Goal: Information Seeking & Learning: Find specific fact

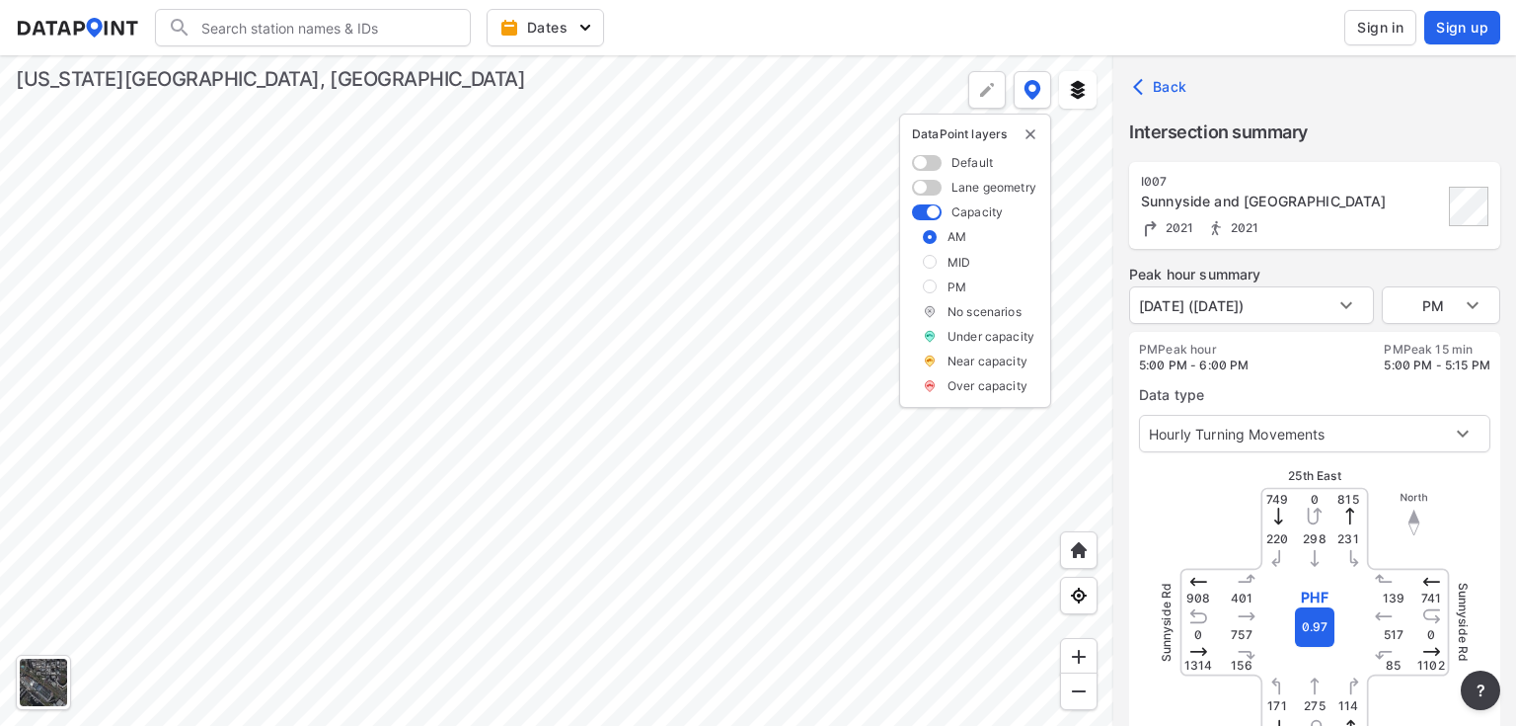
click at [549, 291] on div at bounding box center [557, 390] width 1114 height 670
click at [446, 301] on div at bounding box center [557, 390] width 1114 height 670
click at [758, 368] on div at bounding box center [557, 390] width 1114 height 670
click at [918, 319] on div at bounding box center [557, 390] width 1114 height 670
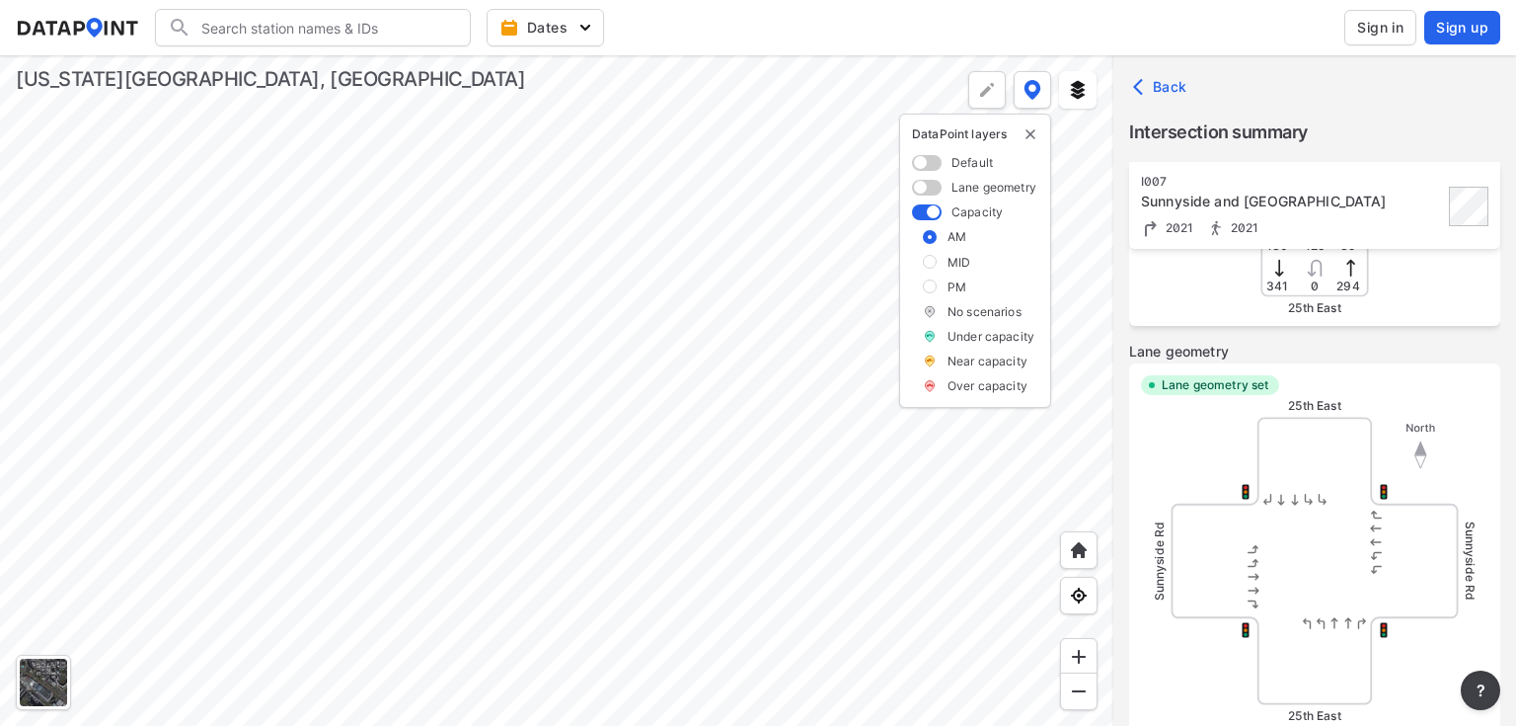
scroll to position [553, 0]
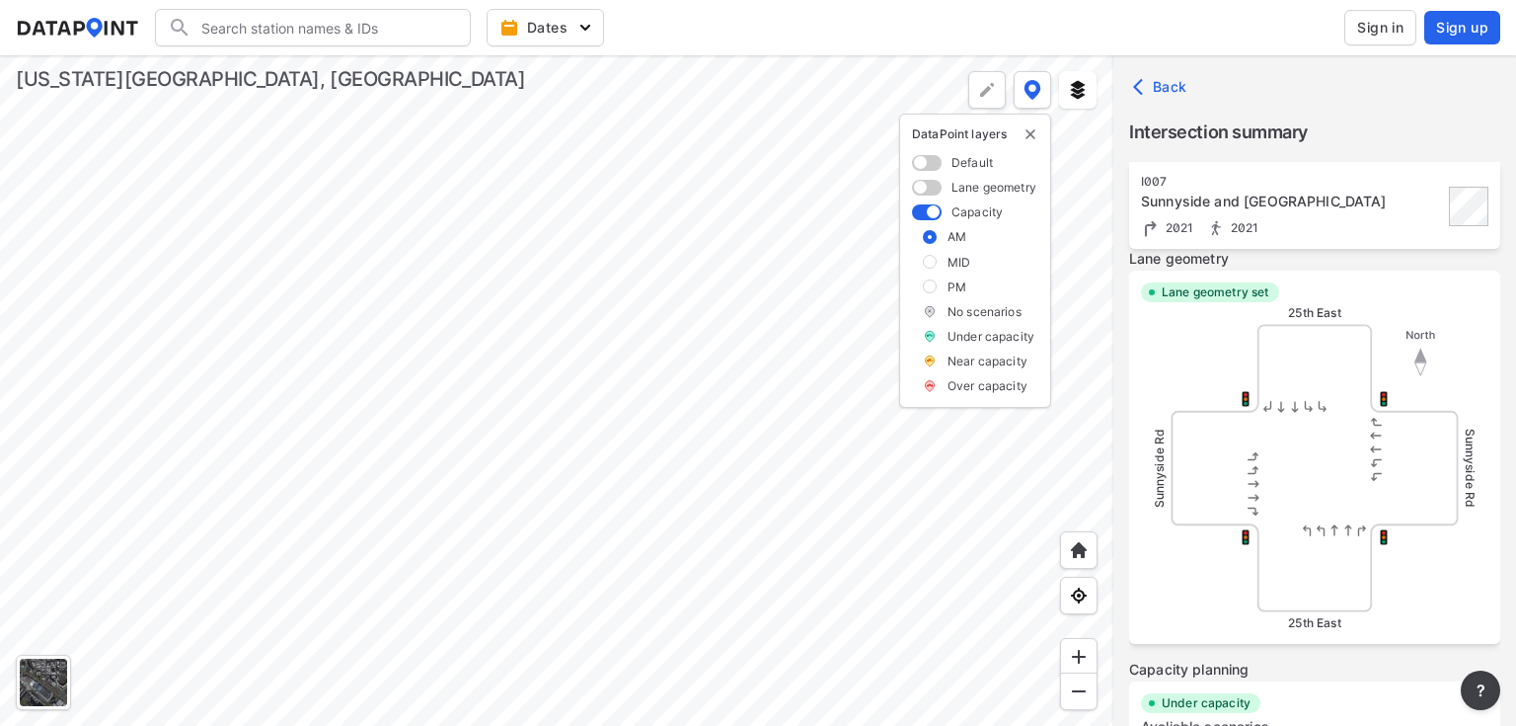
click at [924, 158] on span at bounding box center [927, 163] width 30 height 16
click at [924, 164] on input "checkbox" at bounding box center [918, 164] width 13 height 0
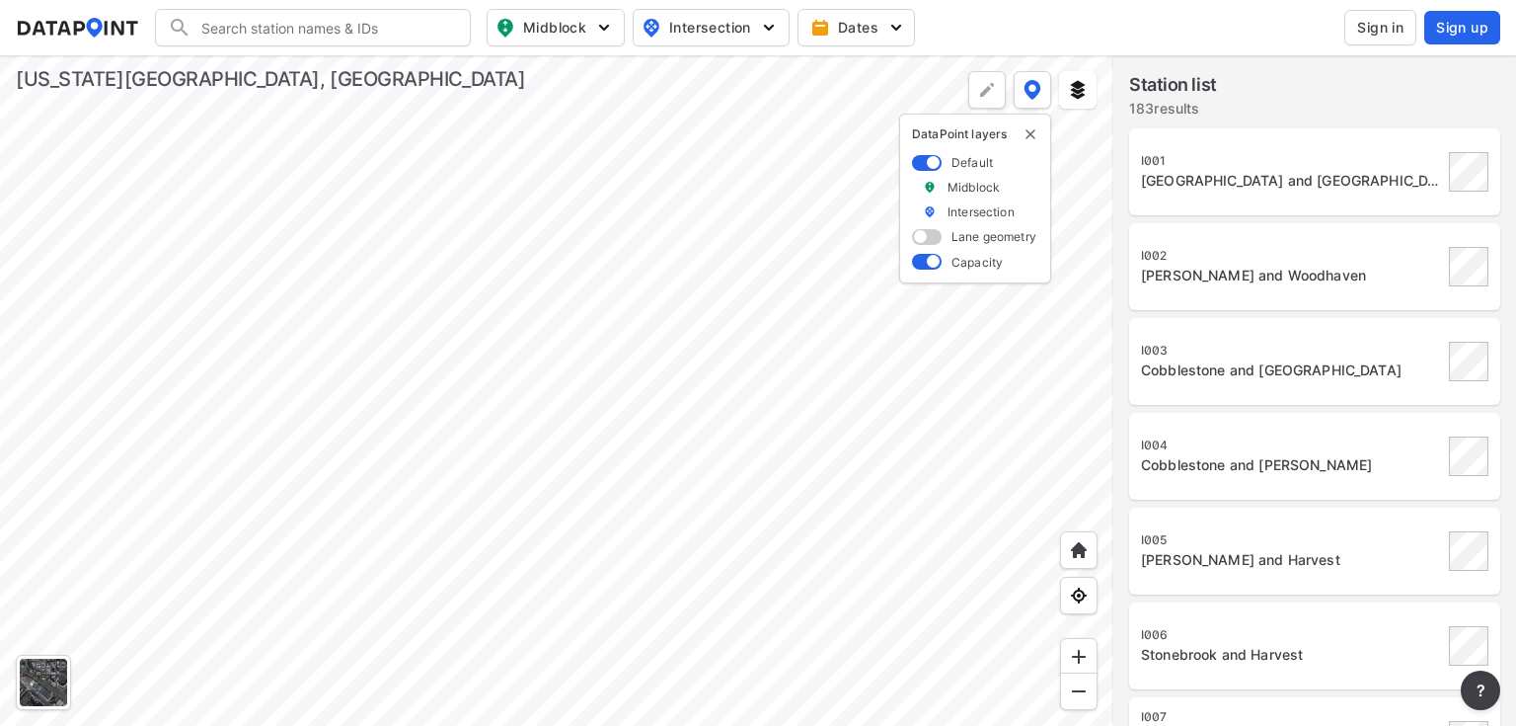
click at [715, 471] on div at bounding box center [557, 390] width 1114 height 670
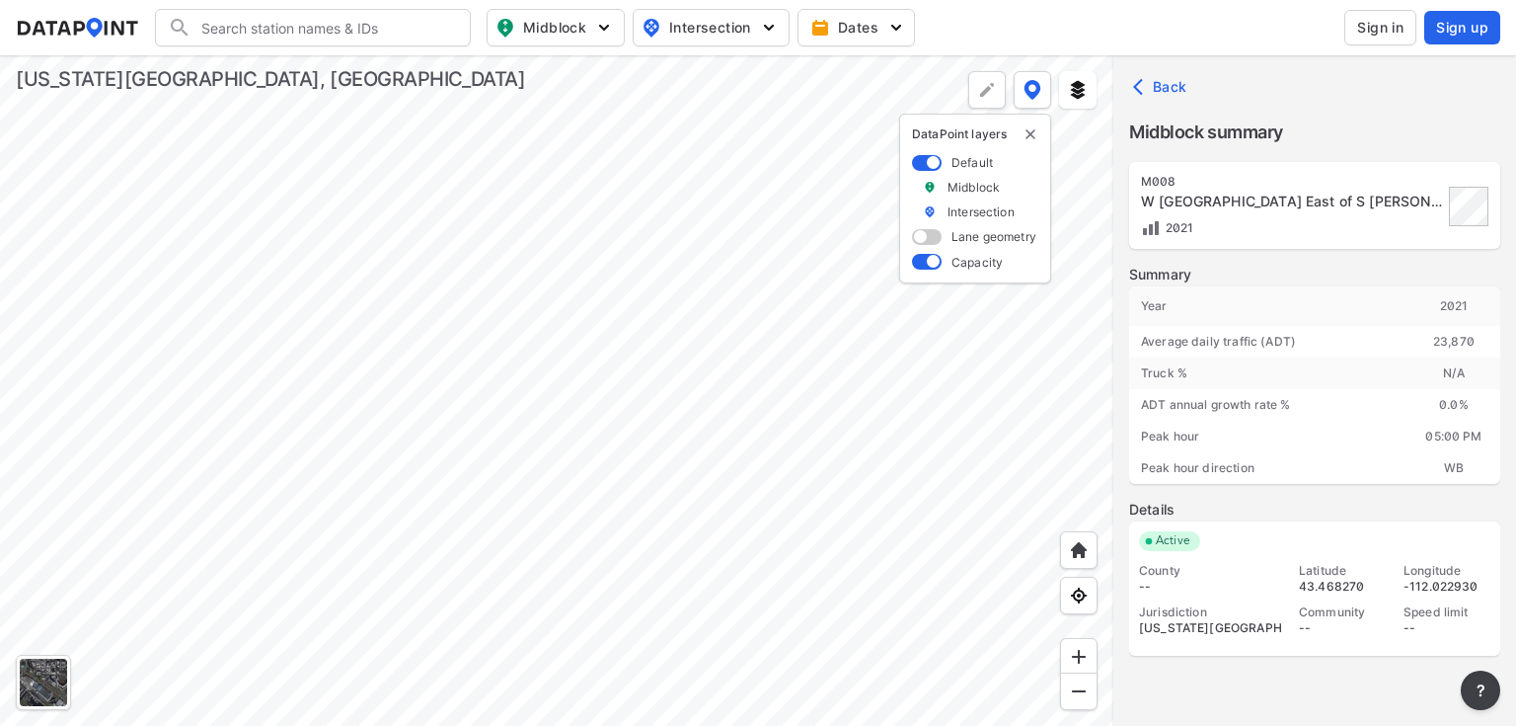
click at [595, 471] on div at bounding box center [557, 390] width 1114 height 670
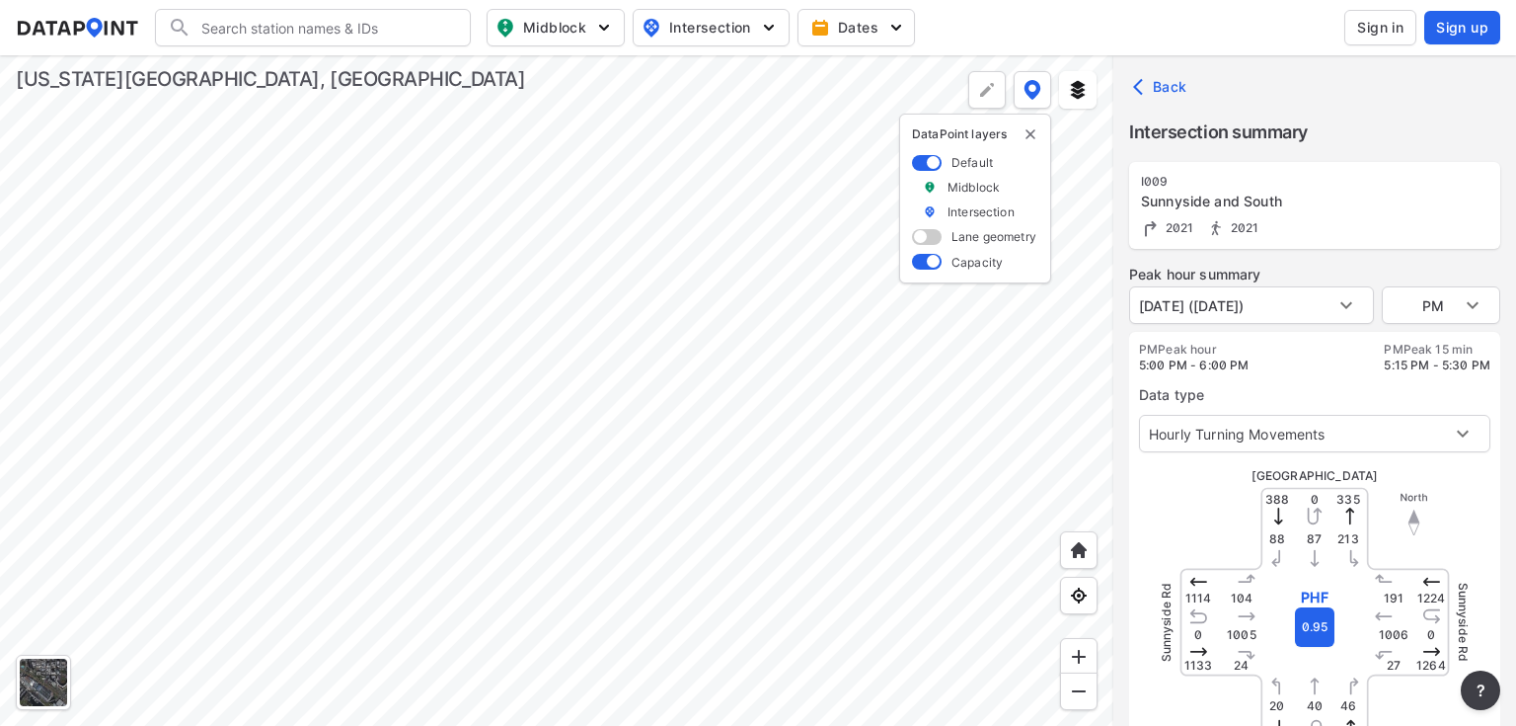
type input "3040"
click at [1357, 309] on body "Search Please enter a search term. Midblock Intersection Dates Sign in Sign up …" at bounding box center [758, 363] width 1516 height 726
click at [1252, 309] on li "[DATE] ([DATE])" at bounding box center [1190, 305] width 122 height 38
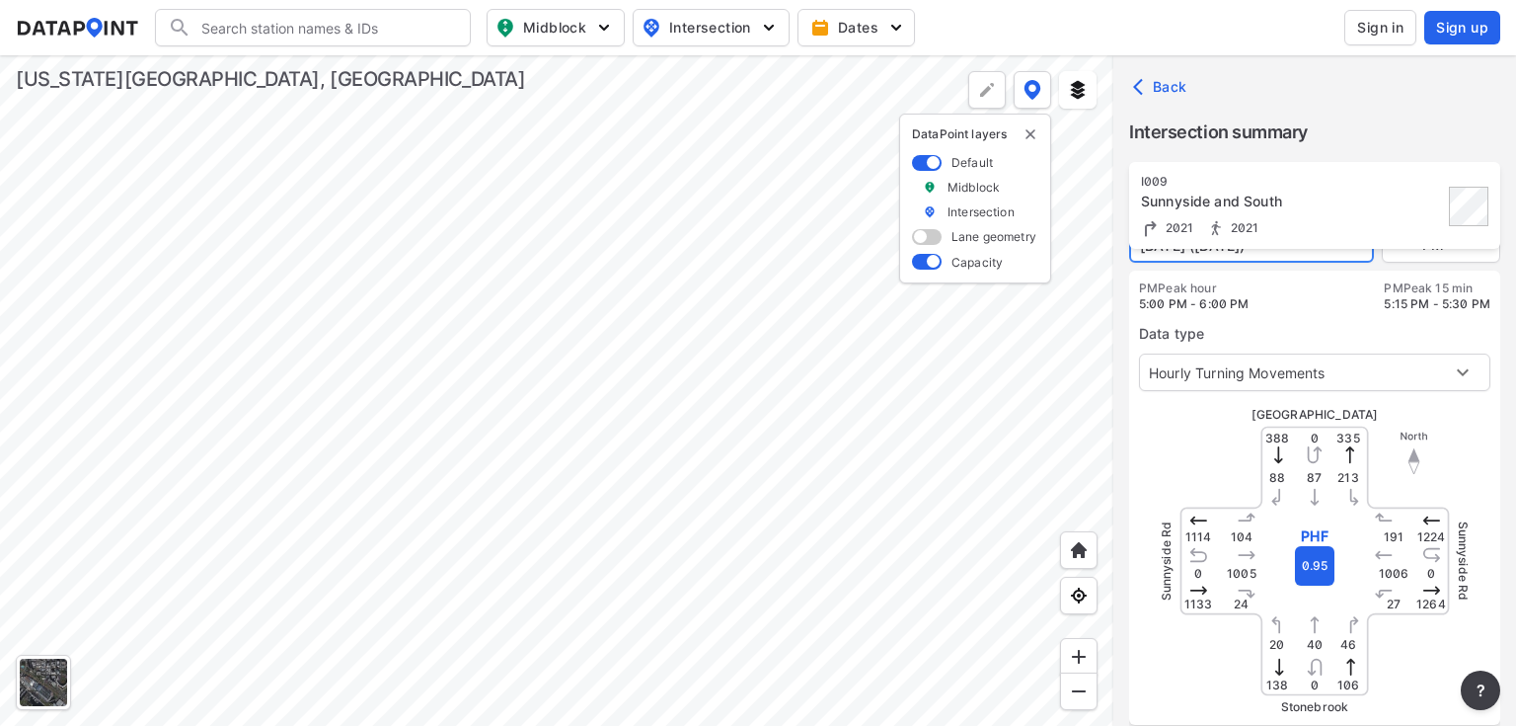
scroll to position [79, 0]
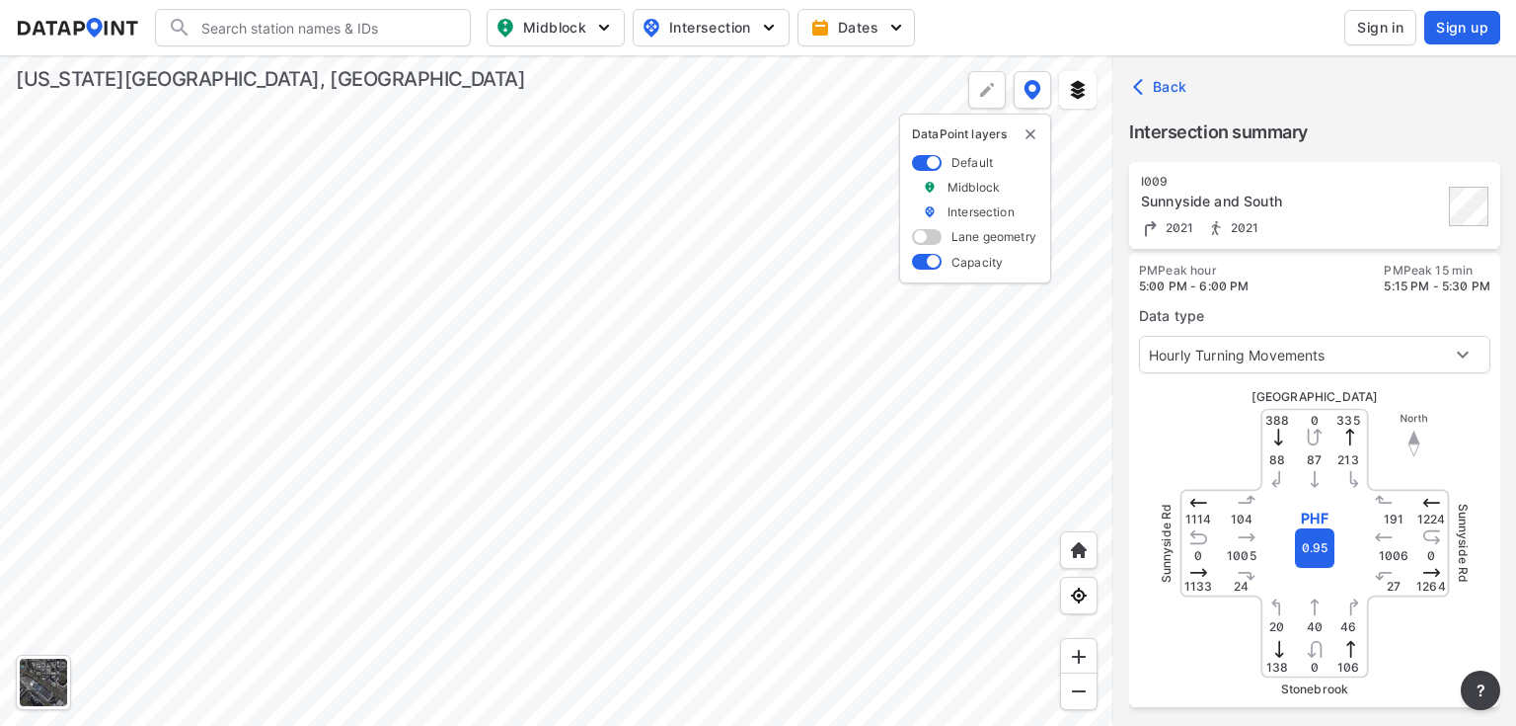
click at [448, 462] on div at bounding box center [557, 390] width 1114 height 670
click at [620, 428] on div at bounding box center [557, 390] width 1114 height 670
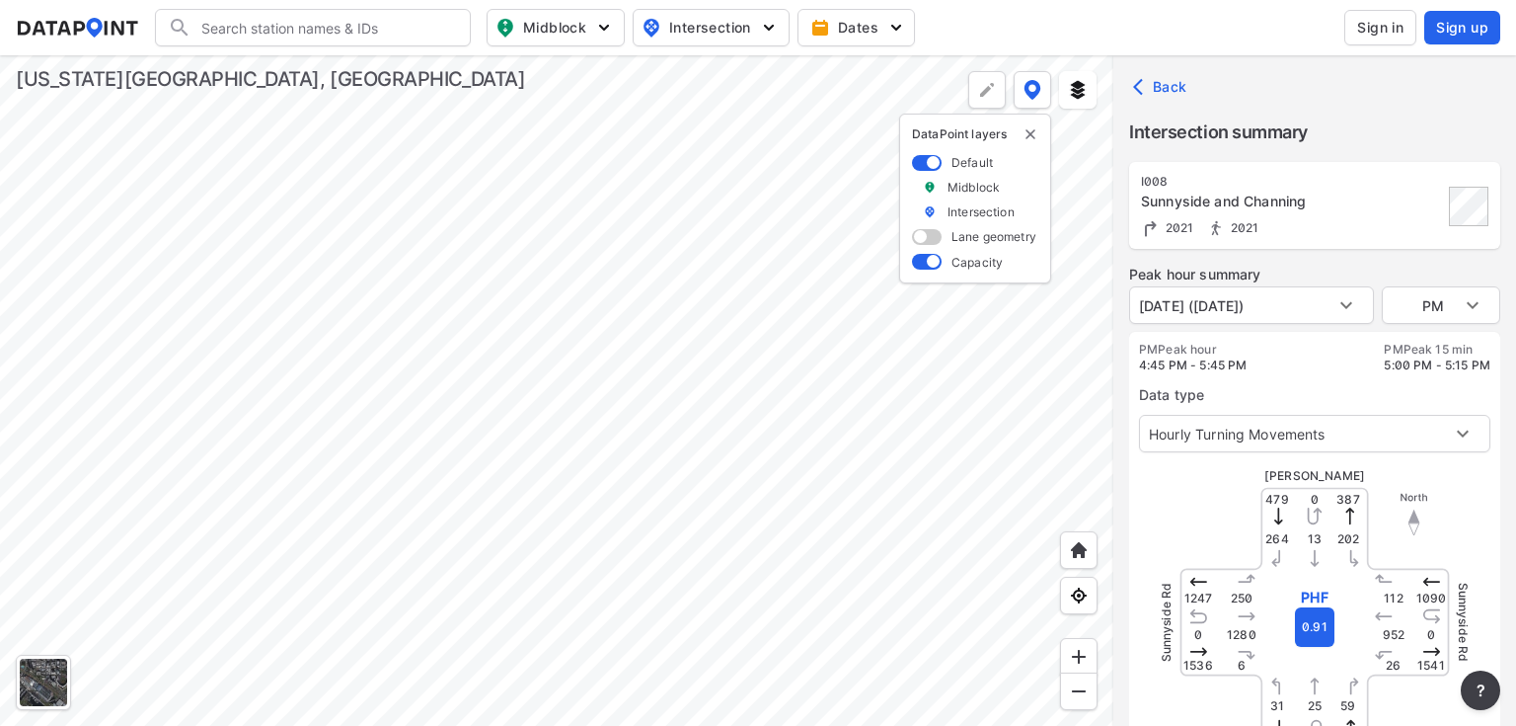
type input "3037"
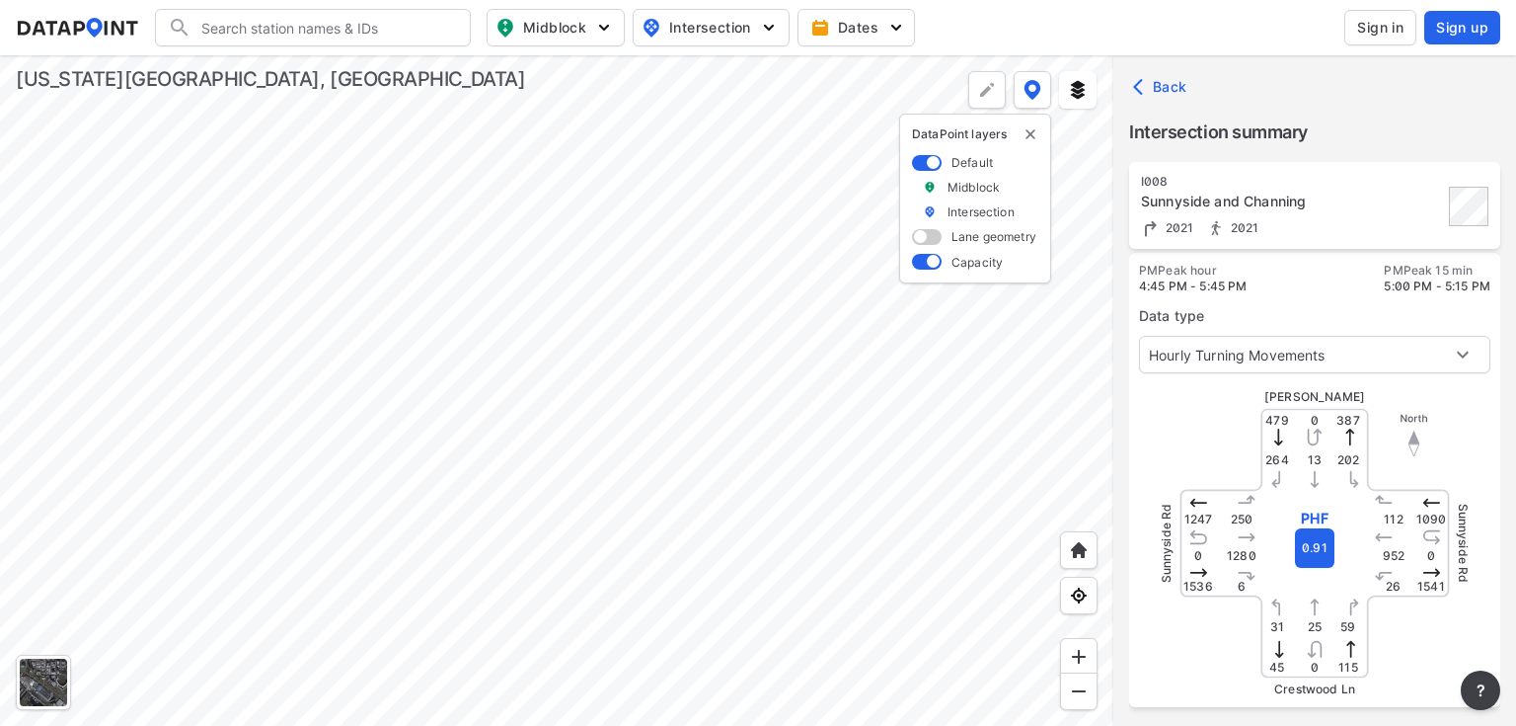
click at [873, 532] on div at bounding box center [557, 390] width 1114 height 670
click at [644, 387] on div at bounding box center [557, 390] width 1114 height 670
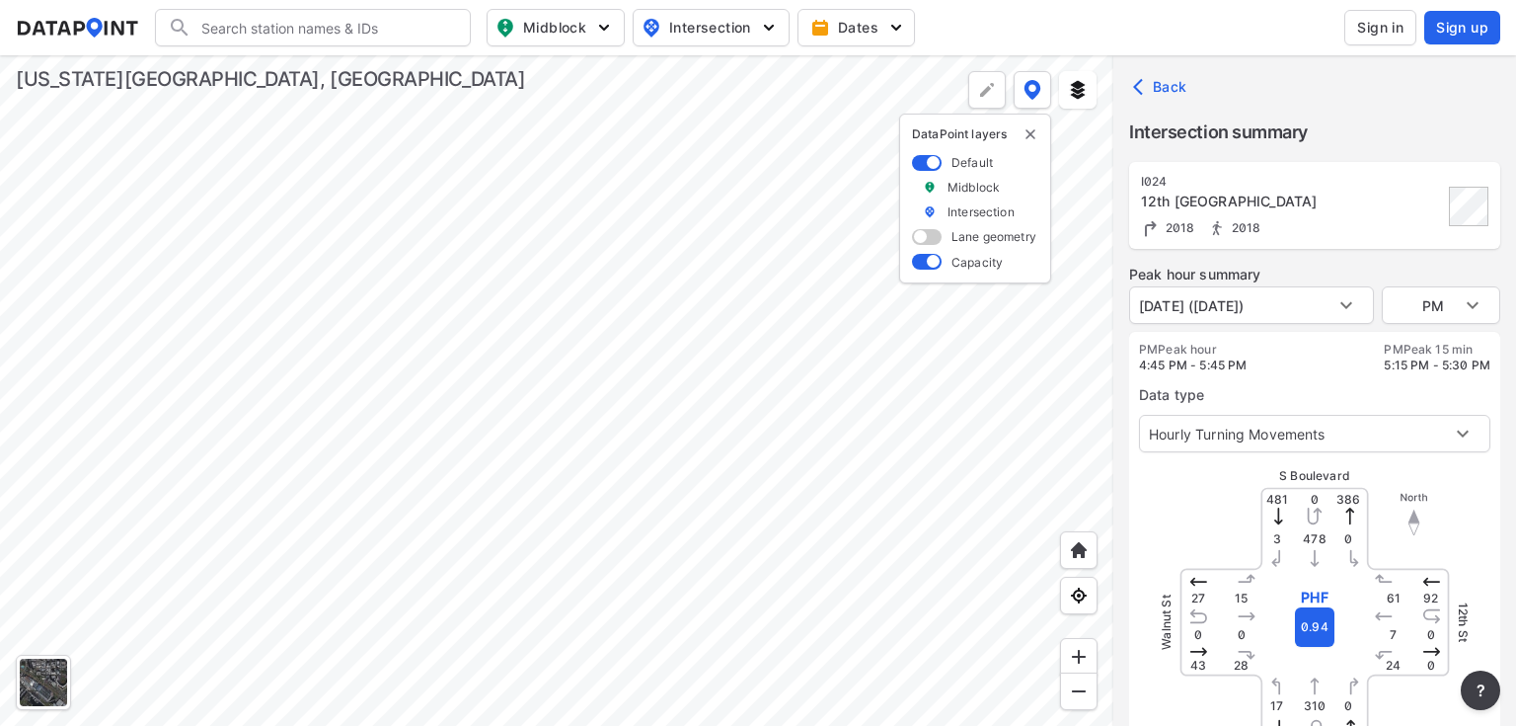
click at [1072, 434] on div at bounding box center [557, 390] width 1114 height 670
click at [499, 173] on div at bounding box center [557, 390] width 1114 height 670
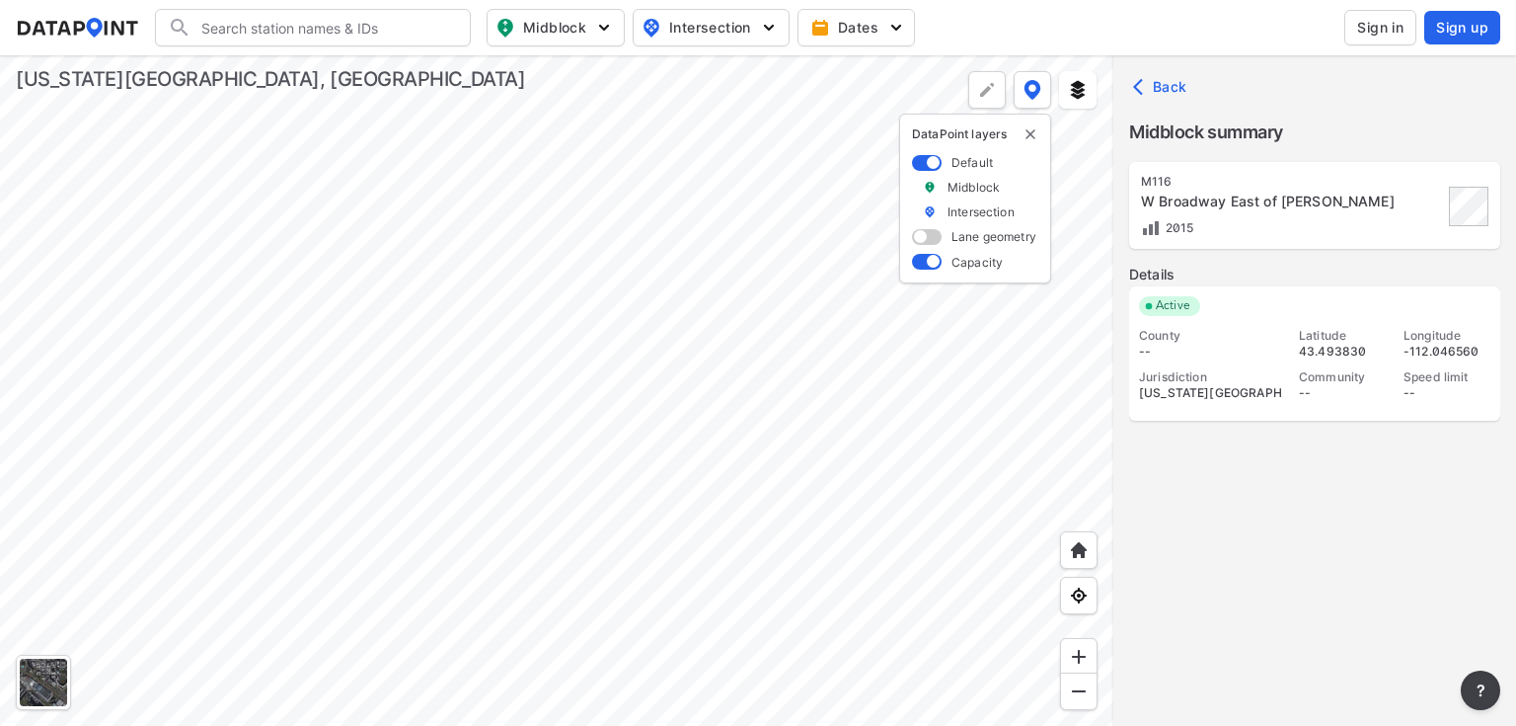
click at [662, 312] on div at bounding box center [557, 390] width 1114 height 670
click at [735, 404] on div at bounding box center [557, 390] width 1114 height 670
click at [574, 241] on div at bounding box center [557, 390] width 1114 height 670
click at [432, 267] on div at bounding box center [557, 390] width 1114 height 670
click at [347, 164] on div at bounding box center [557, 390] width 1114 height 670
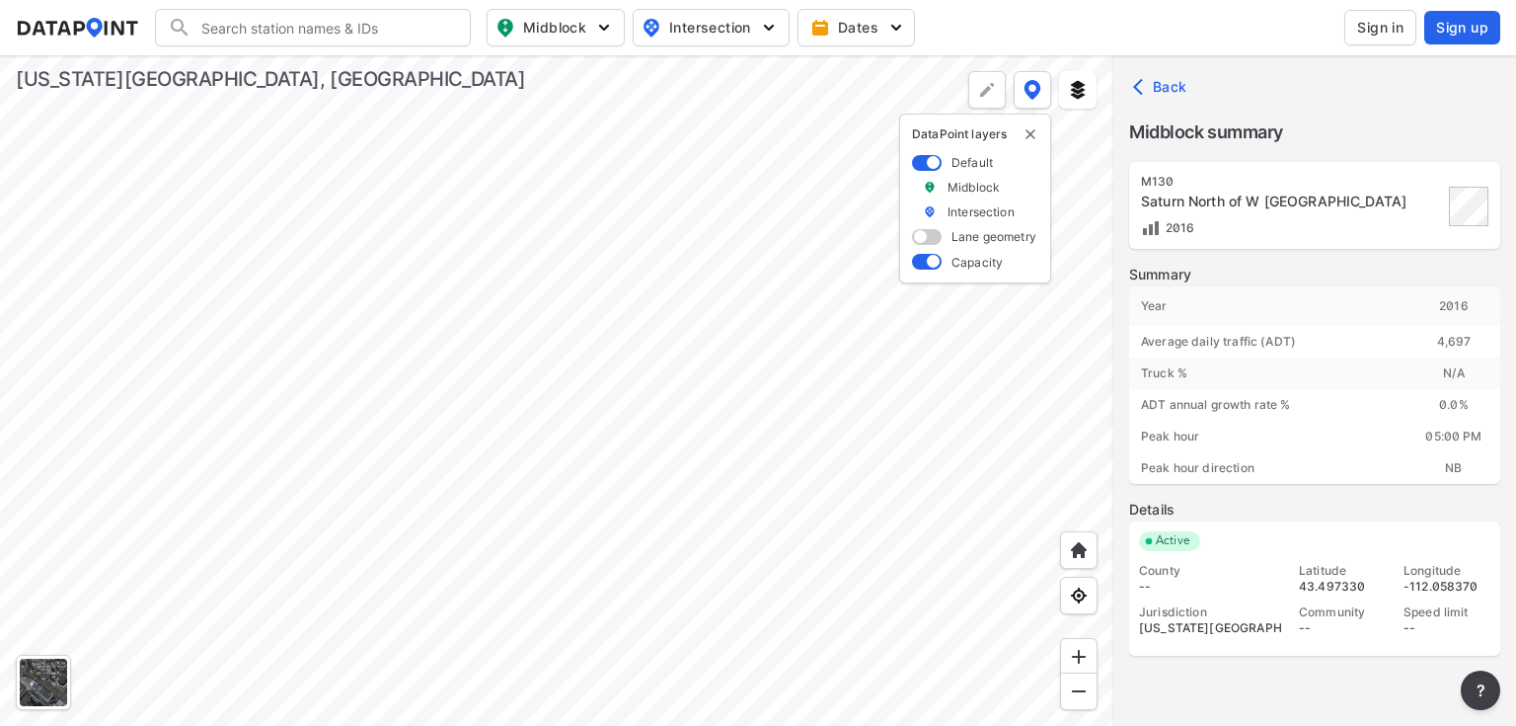
click at [549, 296] on div at bounding box center [557, 390] width 1114 height 670
click at [802, 401] on div at bounding box center [557, 390] width 1114 height 670
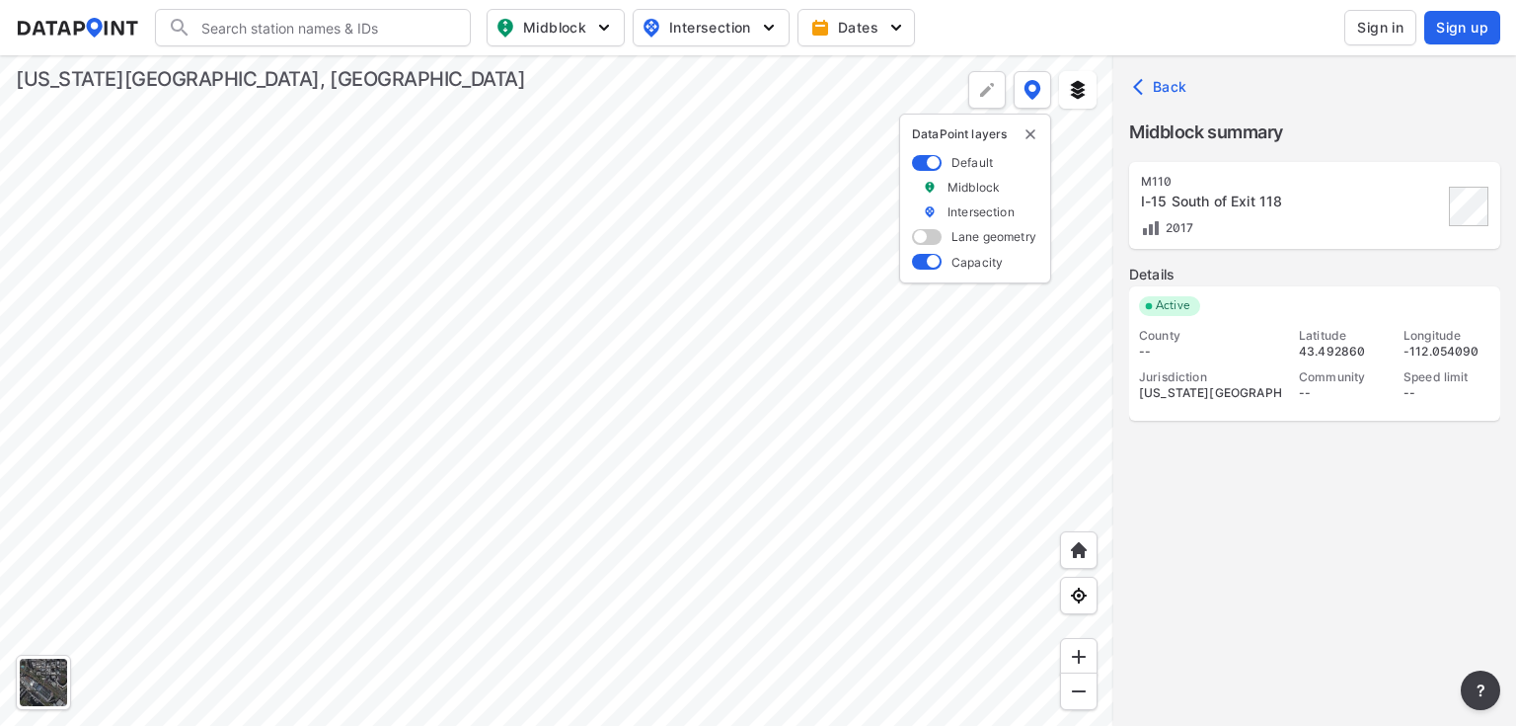
click at [991, 206] on div at bounding box center [557, 390] width 1114 height 670
click at [921, 283] on div at bounding box center [557, 390] width 1114 height 670
click at [320, 237] on div at bounding box center [557, 390] width 1114 height 670
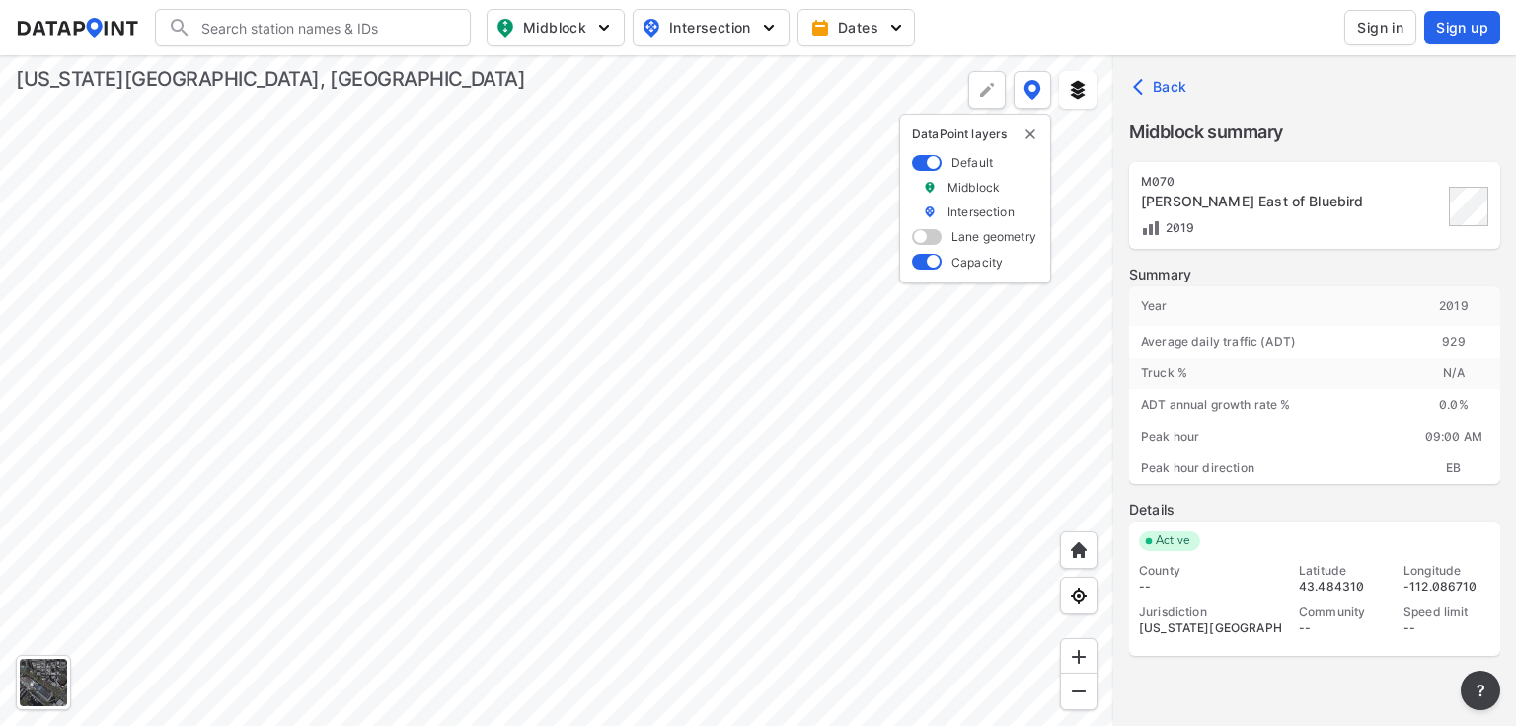
click at [520, 390] on div at bounding box center [557, 390] width 1114 height 670
click at [924, 540] on div at bounding box center [557, 390] width 1114 height 670
click at [725, 319] on div at bounding box center [557, 390] width 1114 height 670
click at [361, 525] on div at bounding box center [557, 390] width 1114 height 670
click at [660, 573] on div at bounding box center [557, 390] width 1114 height 670
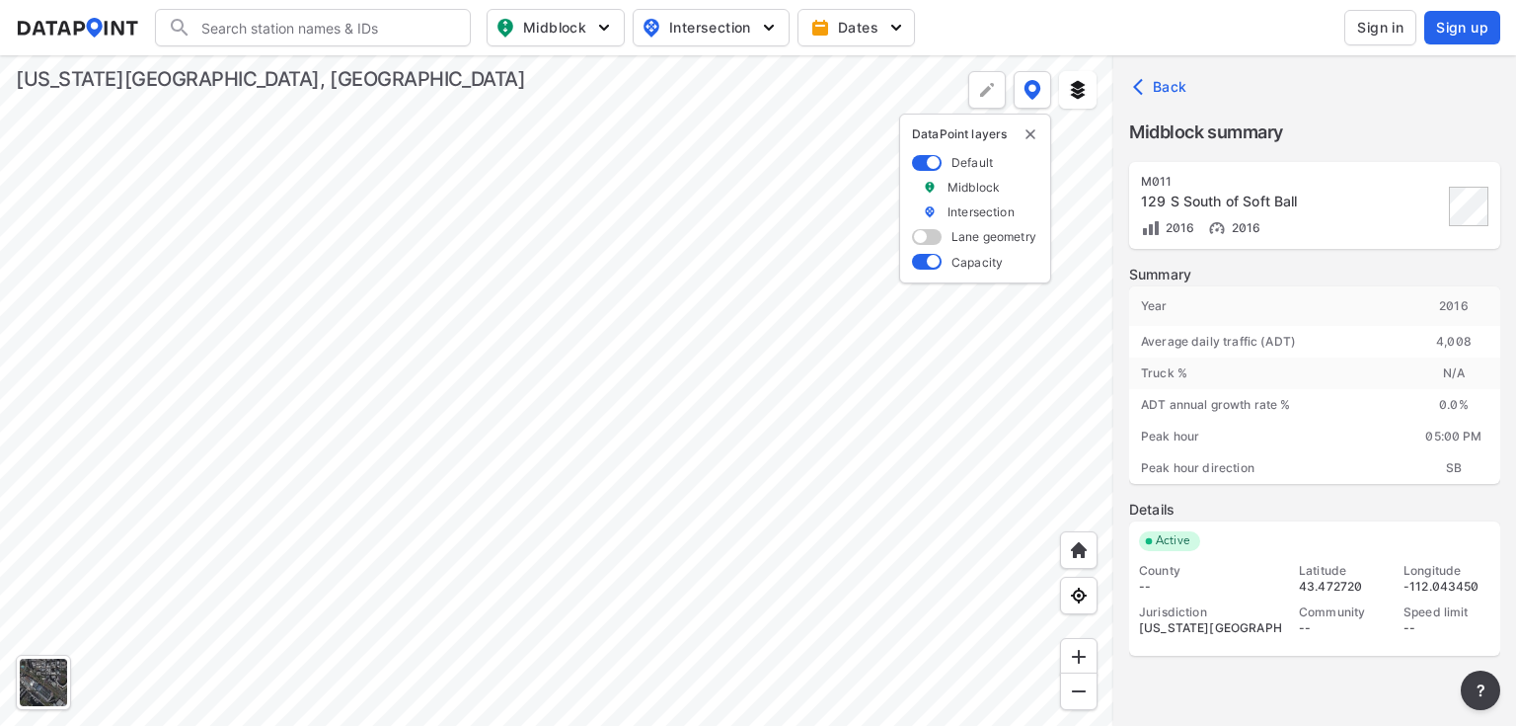
click at [690, 586] on div at bounding box center [557, 390] width 1114 height 670
click at [1027, 370] on div at bounding box center [557, 390] width 1114 height 670
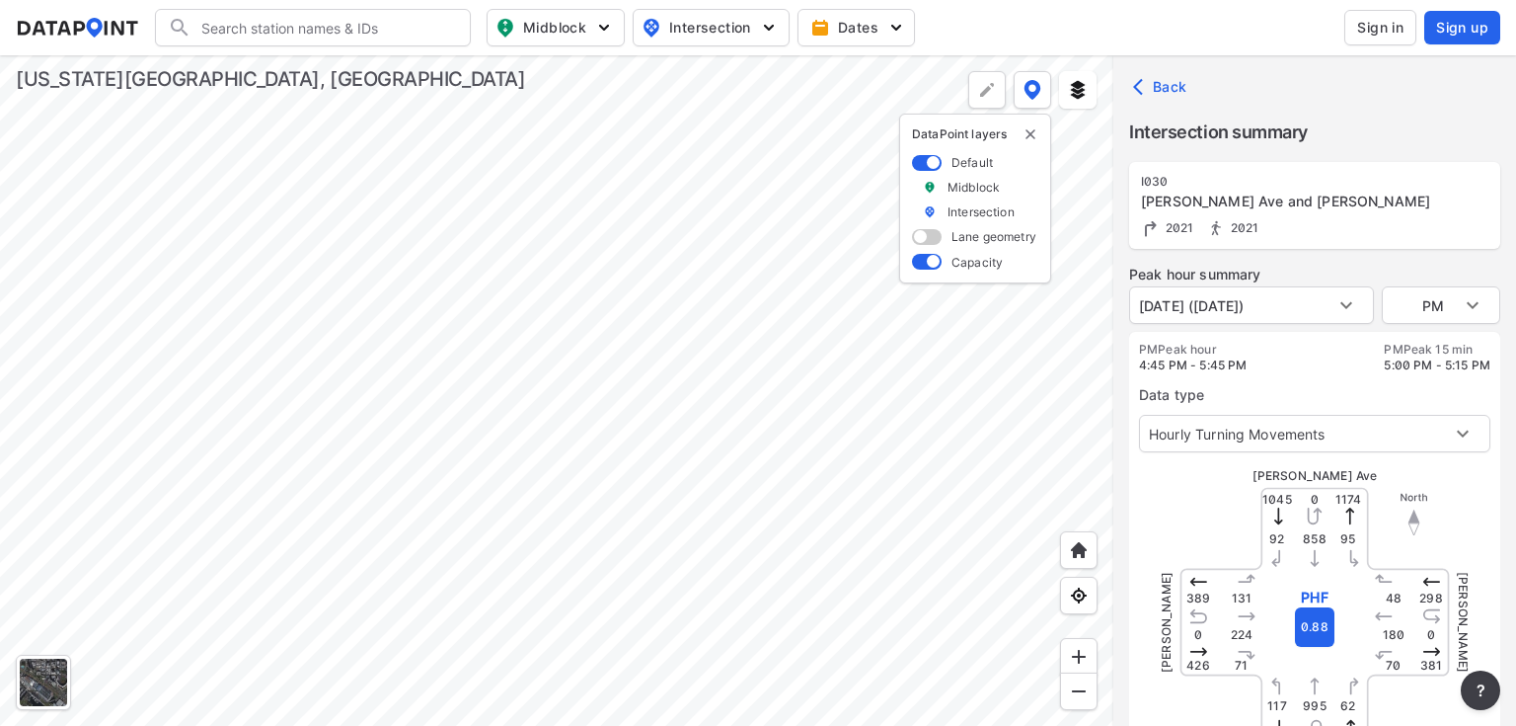
type input "3112"
click at [740, 269] on div at bounding box center [557, 390] width 1114 height 670
click at [738, 270] on div at bounding box center [557, 390] width 1114 height 670
